Goal: Task Accomplishment & Management: Use online tool/utility

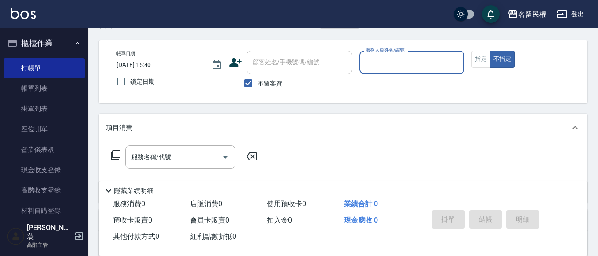
scroll to position [44, 0]
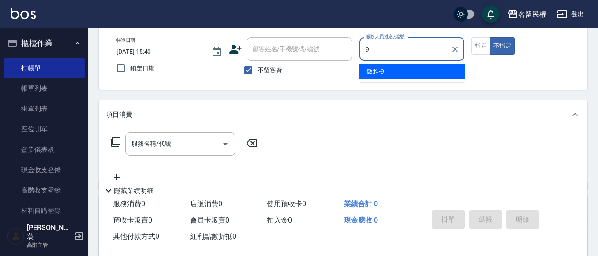
type input "微雅-9"
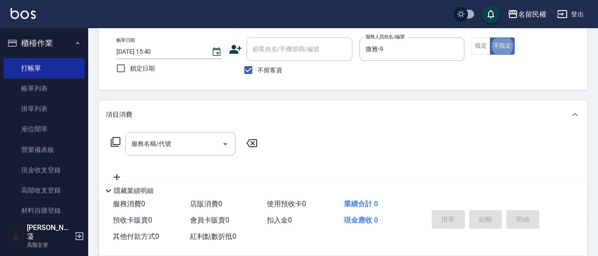
type button "false"
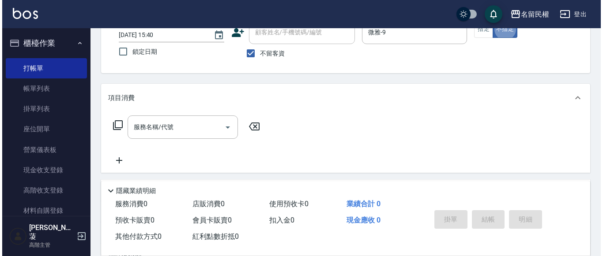
scroll to position [62, 0]
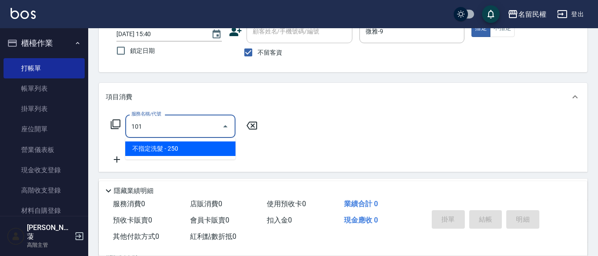
type input "不指定洗髮(101)"
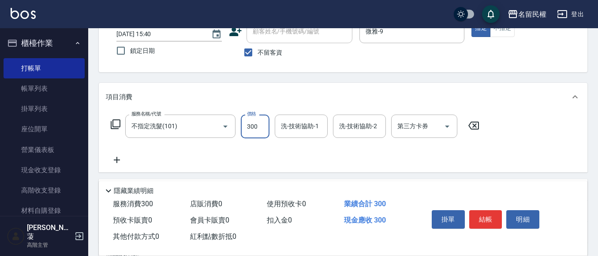
type input "300"
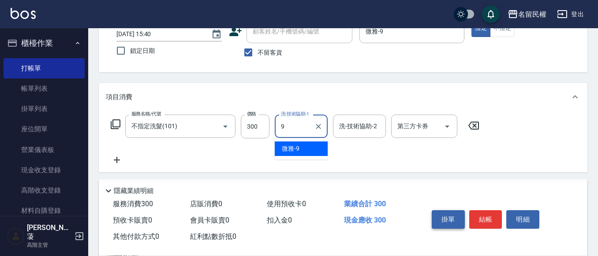
type input "微雅-9"
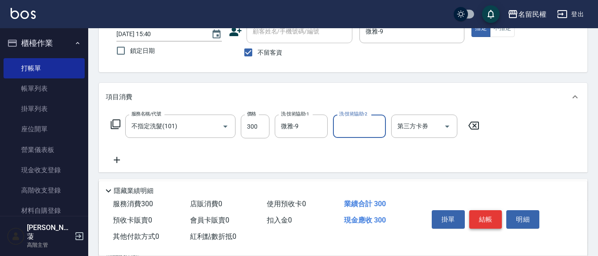
click at [491, 214] on button "結帳" at bounding box center [485, 219] width 33 height 19
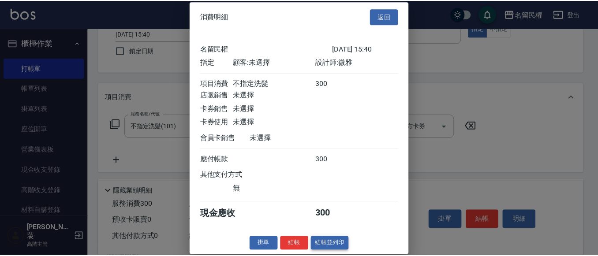
scroll to position [11, 0]
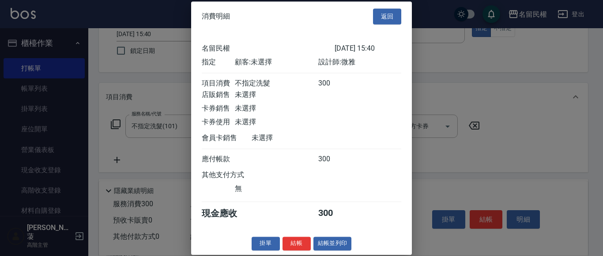
drag, startPoint x: 288, startPoint y: 243, endPoint x: 290, endPoint y: 228, distance: 15.2
click at [288, 242] on button "結帳" at bounding box center [296, 244] width 28 height 14
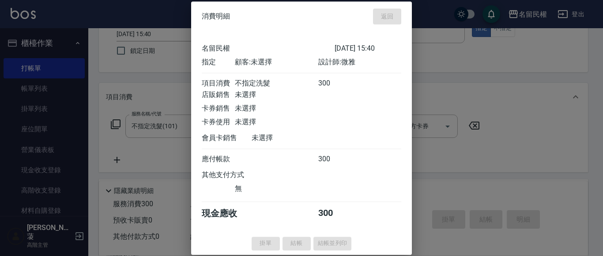
type input "[DATE] 16:27"
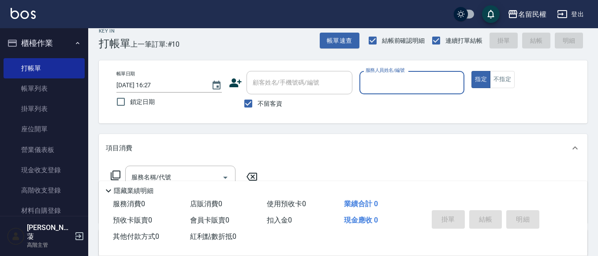
scroll to position [0, 0]
